Goal: Task Accomplishment & Management: Manage account settings

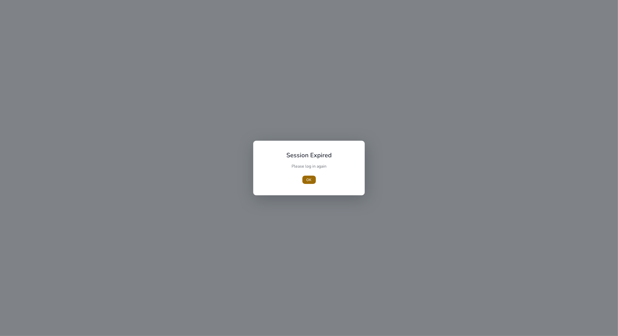
click at [310, 177] on span "OK" at bounding box center [309, 179] width 5 height 5
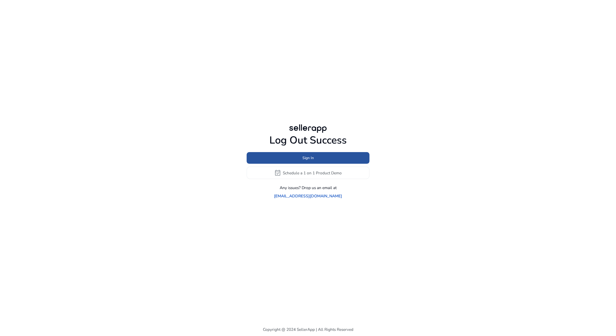
click at [324, 163] on span at bounding box center [308, 158] width 123 height 12
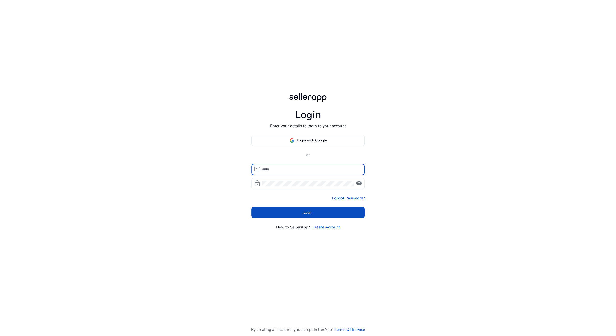
type input "**********"
click at [313, 209] on span at bounding box center [308, 212] width 114 height 12
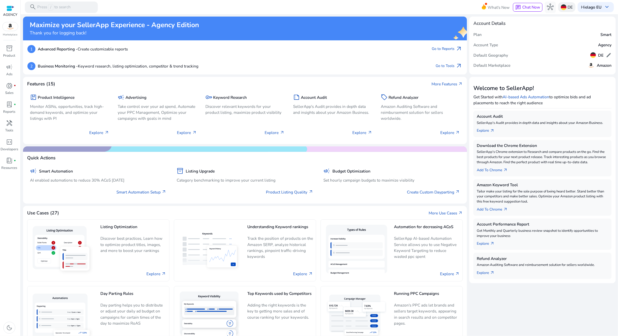
click at [568, 7] on p "DE" at bounding box center [570, 7] width 5 height 9
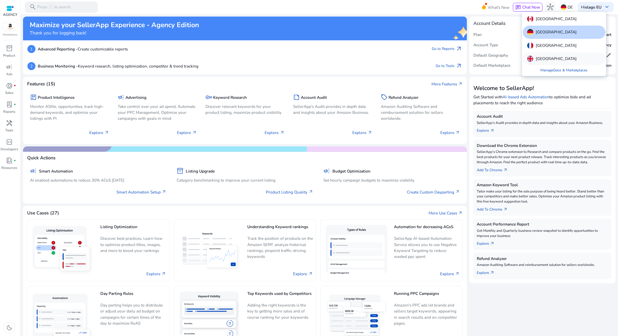
click at [548, 62] on p "[GEOGRAPHIC_DATA]" at bounding box center [556, 59] width 41 height 6
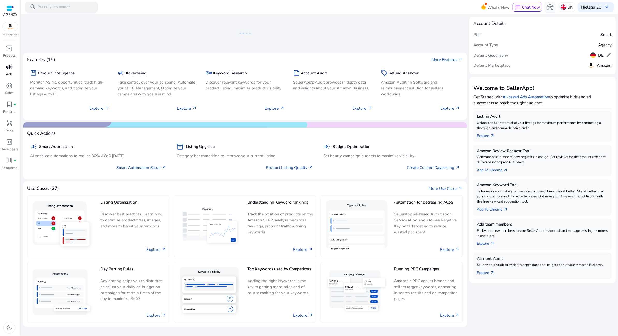
click at [9, 70] on span "campaign" at bounding box center [9, 67] width 7 height 7
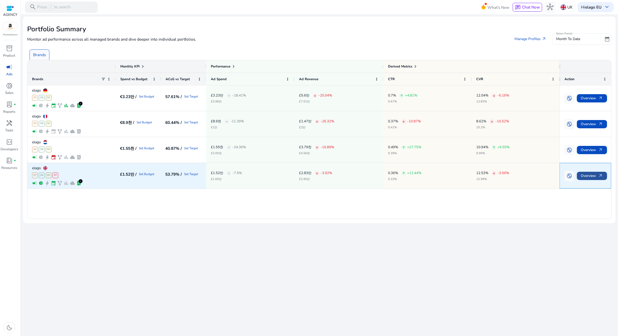
click at [591, 175] on span "Overview arrow_outward" at bounding box center [592, 175] width 22 height 11
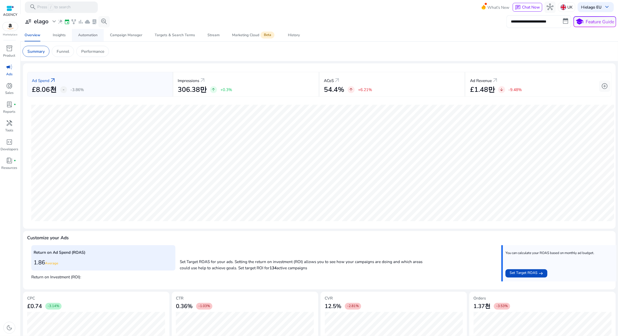
click at [83, 36] on div "Automation" at bounding box center [87, 35] width 19 height 4
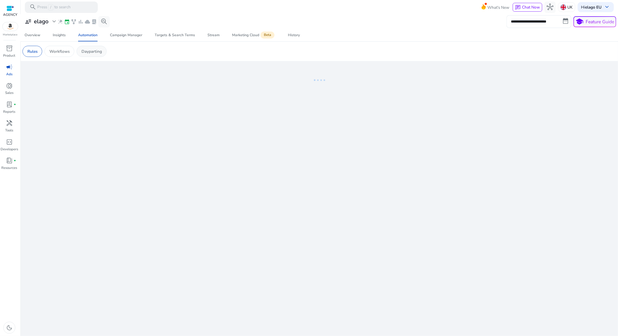
click at [94, 52] on p "Dayparting" at bounding box center [91, 51] width 20 height 6
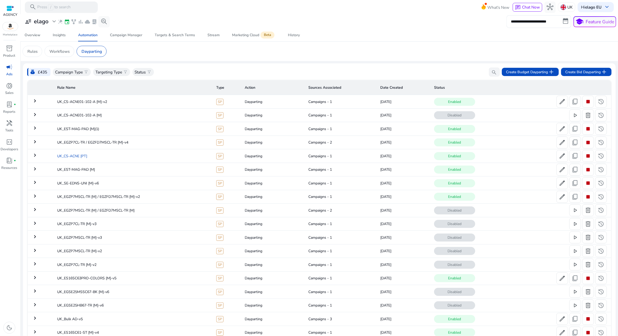
click at [114, 160] on td "UK_CS-ACNE [PT]" at bounding box center [132, 155] width 159 height 13
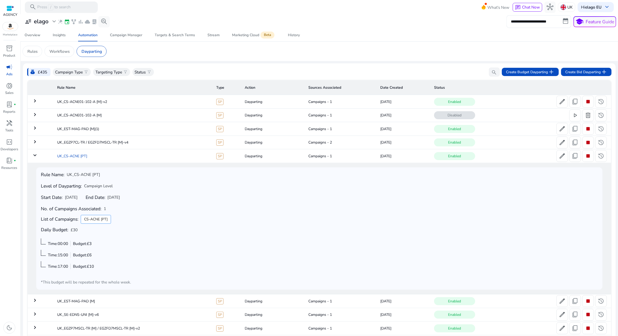
click at [93, 155] on td "UK_CS-ACNE [PT]" at bounding box center [132, 155] width 159 height 13
